Goal: Information Seeking & Learning: Learn about a topic

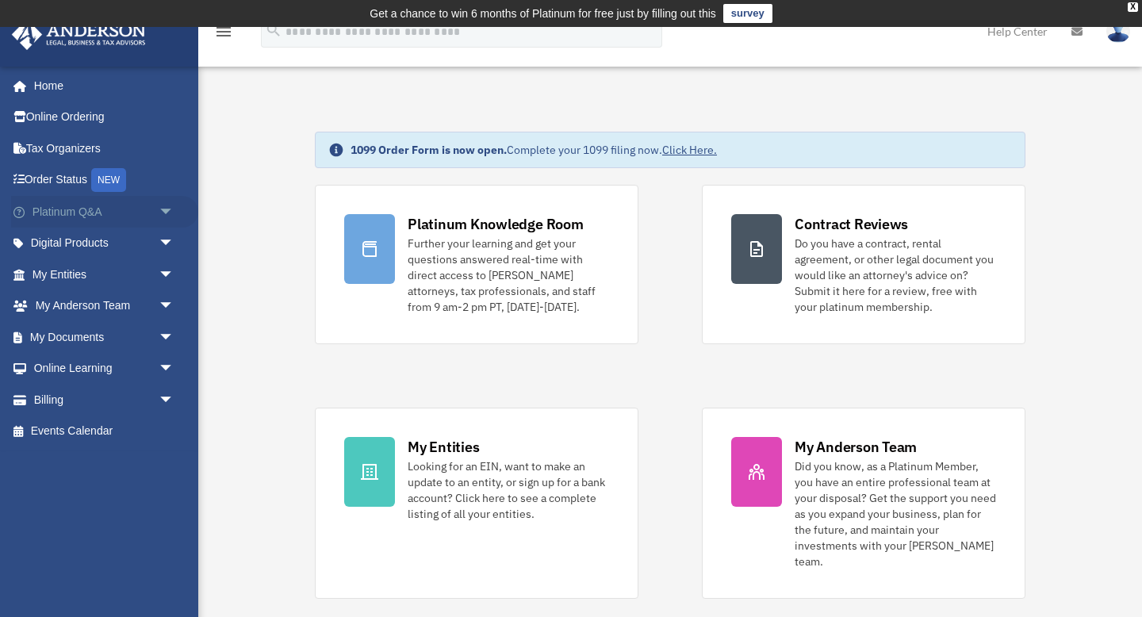
click at [108, 217] on link "Platinum Q&A arrow_drop_down" at bounding box center [104, 212] width 187 height 32
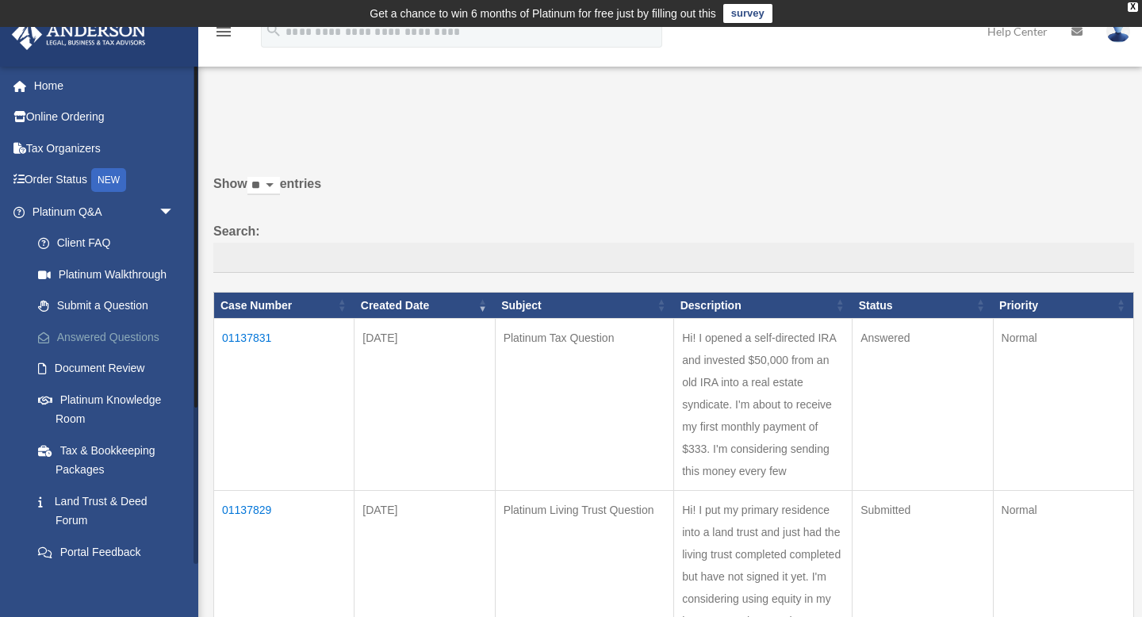
click at [123, 337] on link "Answered Questions" at bounding box center [110, 337] width 176 height 32
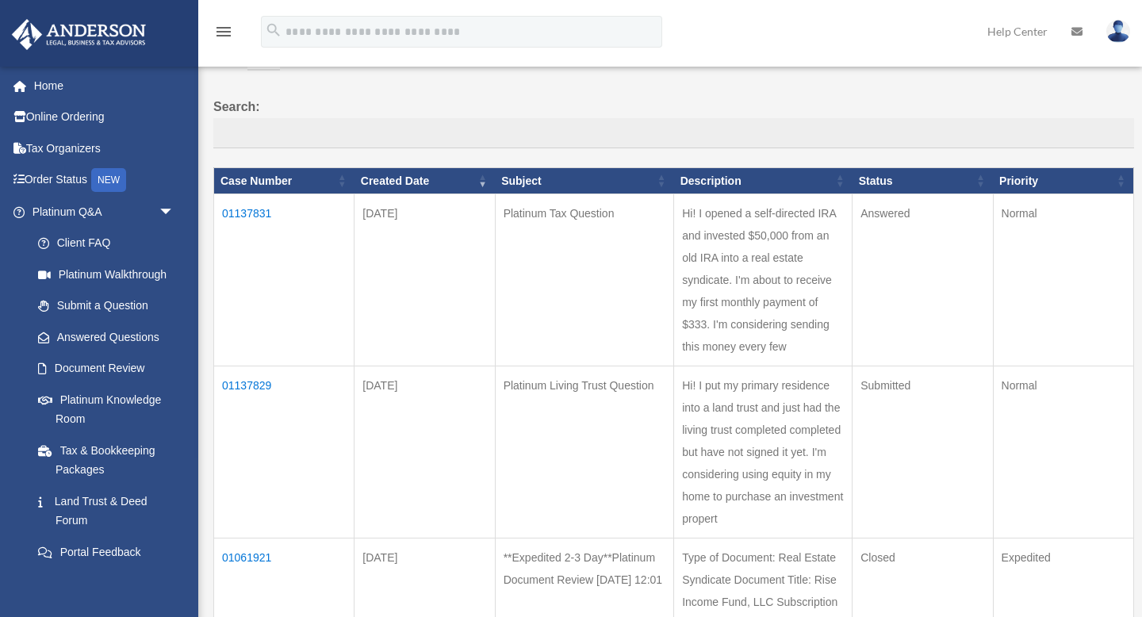
scroll to position [129, 0]
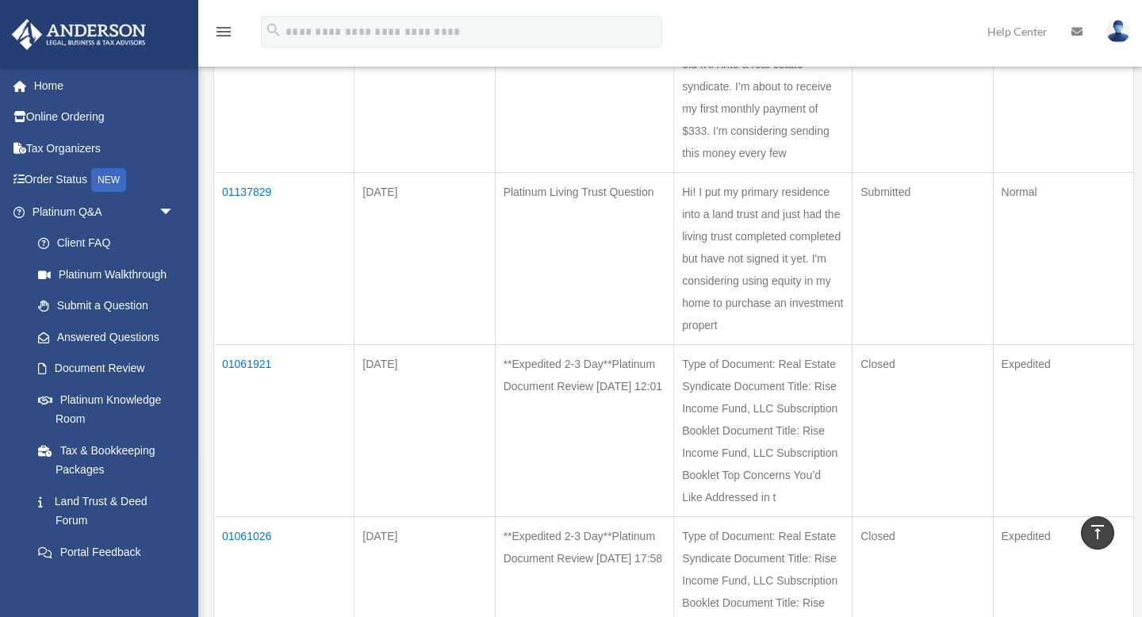
scroll to position [319, 0]
click at [698, 252] on td "Hi! I put my primary residence into a land trust and just had the living trust …" at bounding box center [763, 258] width 178 height 172
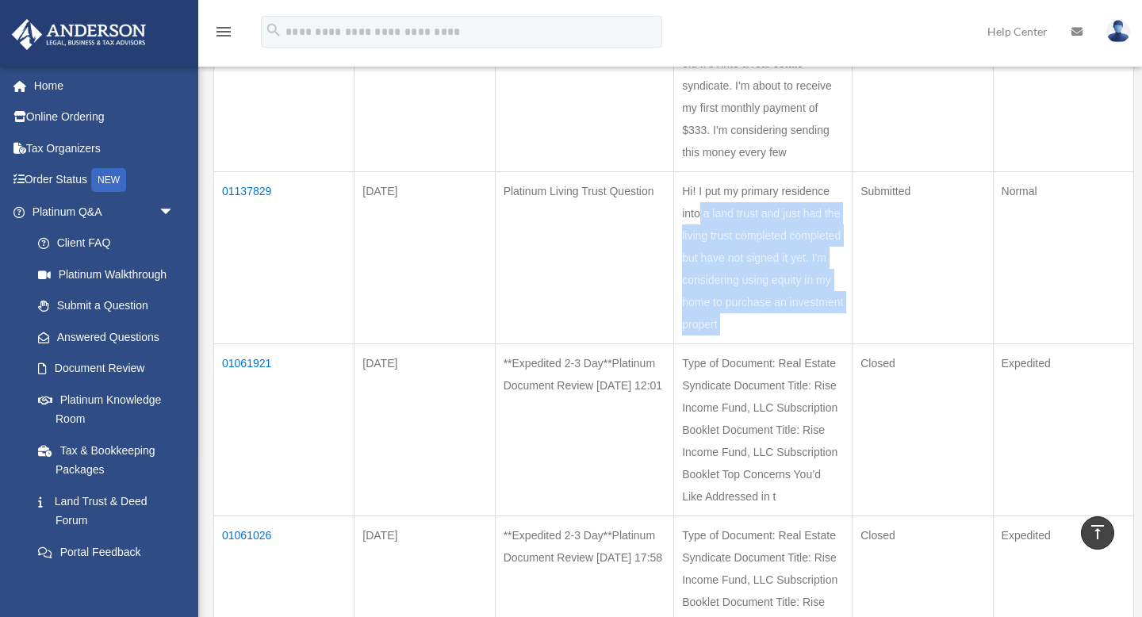
click at [698, 252] on td "Hi! I put my primary residence into a land trust and just had the living trust …" at bounding box center [763, 258] width 178 height 172
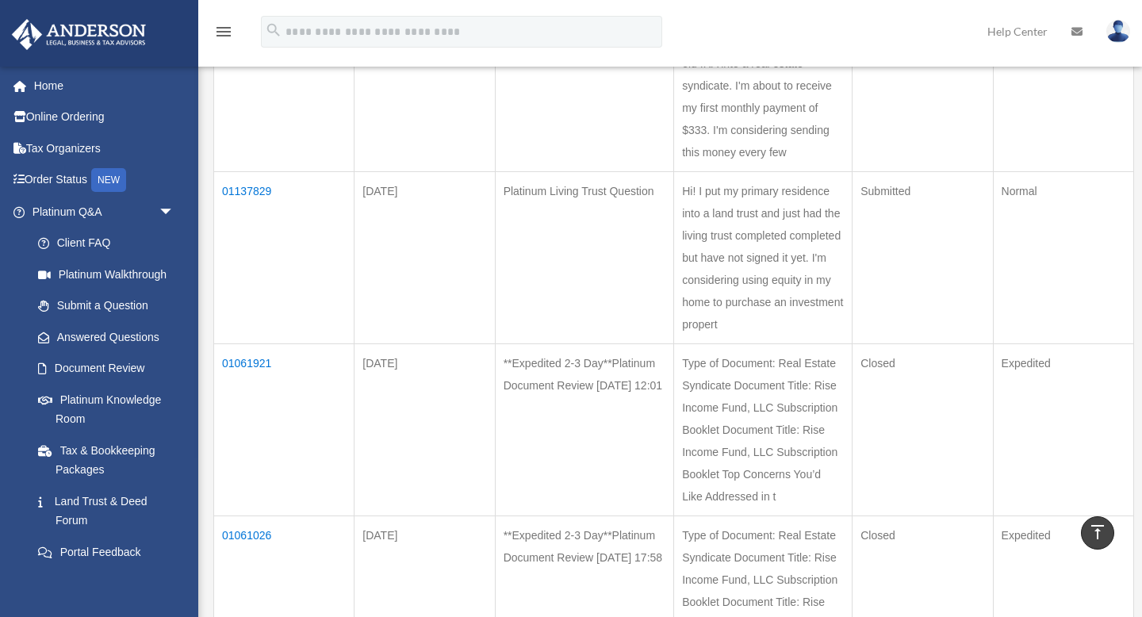
click at [259, 184] on td "01137829" at bounding box center [284, 258] width 140 height 172
